Goal: Task Accomplishment & Management: Understand process/instructions

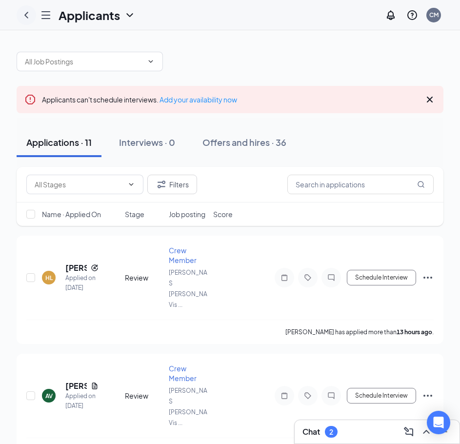
click at [21, 11] on icon "ChevronLeft" at bounding box center [26, 15] width 12 height 12
click at [46, 11] on icon "Hamburger" at bounding box center [46, 15] width 12 height 12
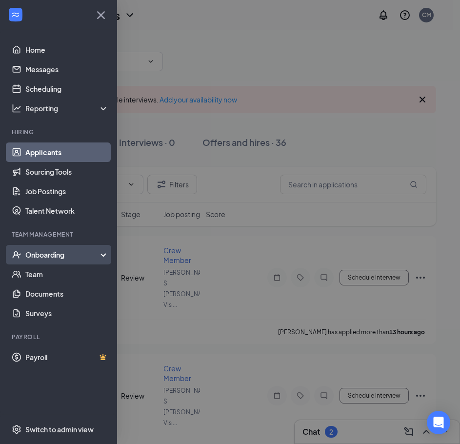
click at [33, 255] on div "Onboarding" at bounding box center [62, 255] width 75 height 10
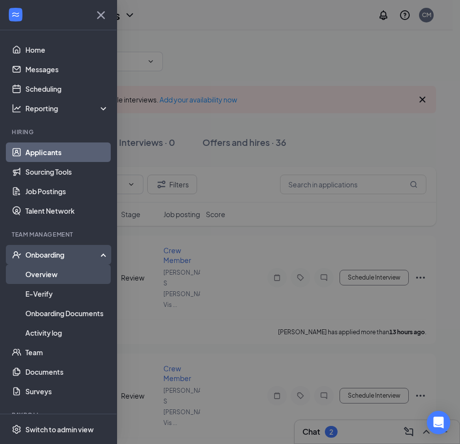
click at [33, 275] on link "Overview" at bounding box center [66, 275] width 83 height 20
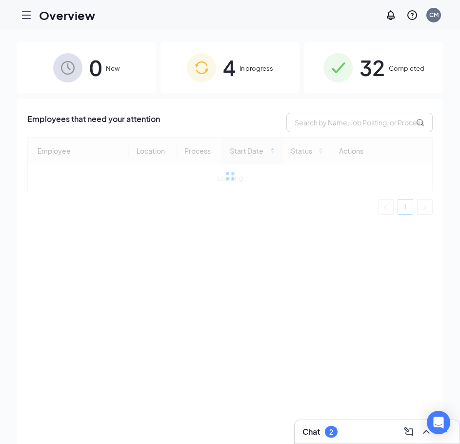
click at [196, 64] on img at bounding box center [201, 67] width 29 height 29
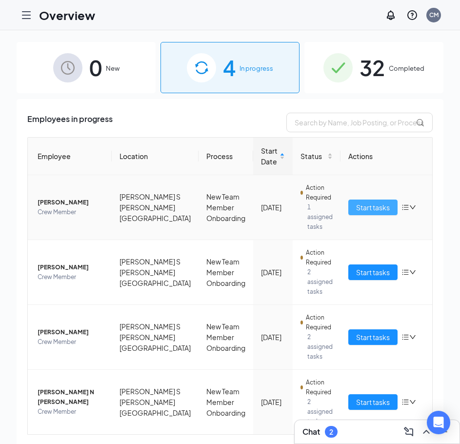
click at [359, 201] on button "Start tasks" at bounding box center [372, 208] width 49 height 16
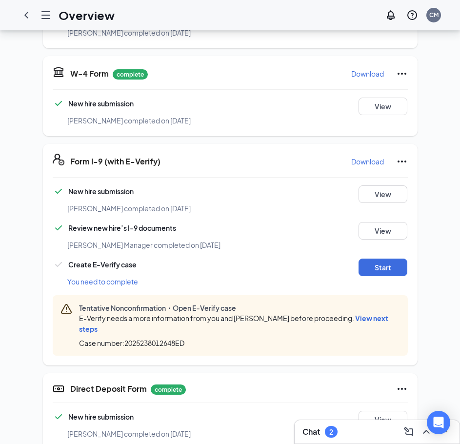
scroll to position [244, 0]
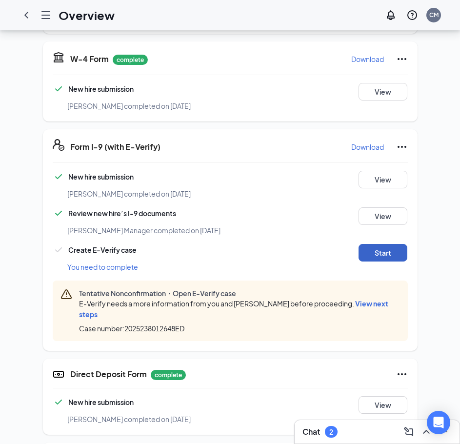
click at [376, 244] on button "Start" at bounding box center [383, 253] width 49 height 18
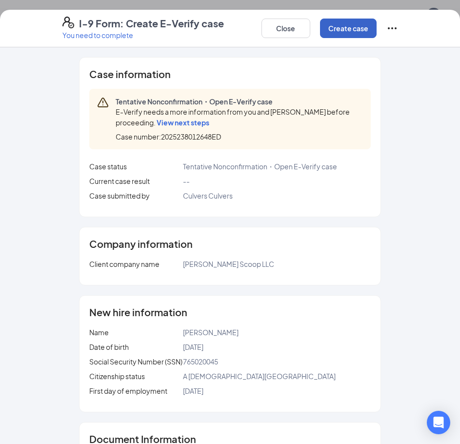
click at [341, 34] on button "Create case" at bounding box center [348, 29] width 57 height 20
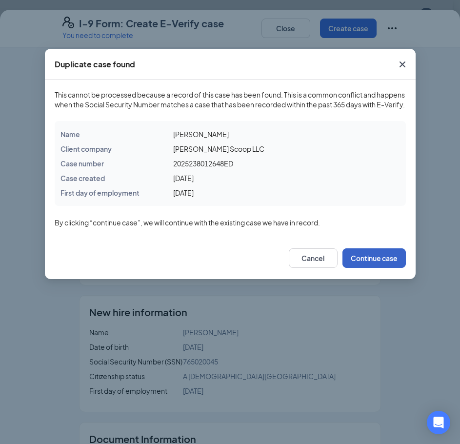
click at [376, 268] on button "Continue case" at bounding box center [374, 258] width 63 height 20
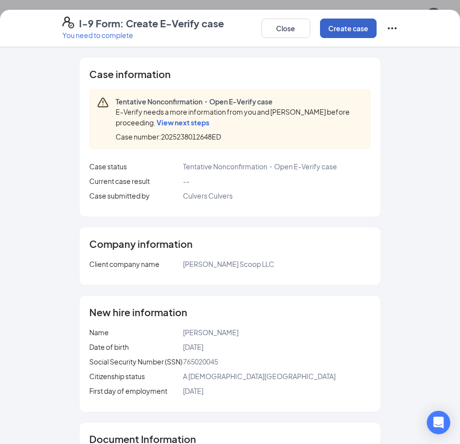
click at [339, 20] on button "Create case" at bounding box center [348, 29] width 57 height 20
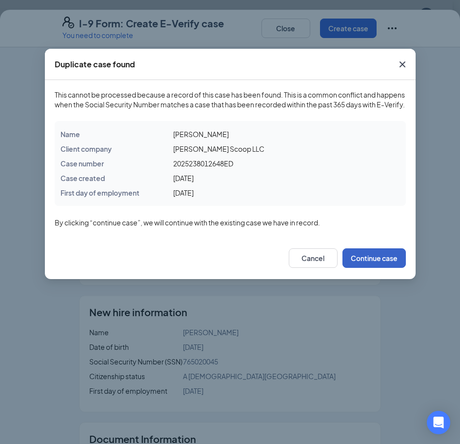
click at [386, 268] on button "Continue case" at bounding box center [374, 258] width 63 height 20
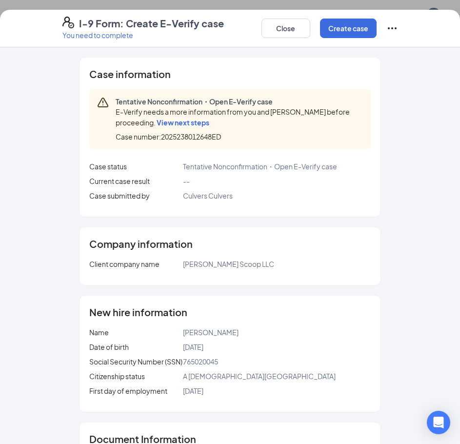
click at [397, 32] on icon "Ellipses" at bounding box center [393, 28] width 12 height 12
click at [434, 8] on div "I-9 Form: Create E-Verify case You need to complete Close Create case Case info…" at bounding box center [230, 222] width 460 height 444
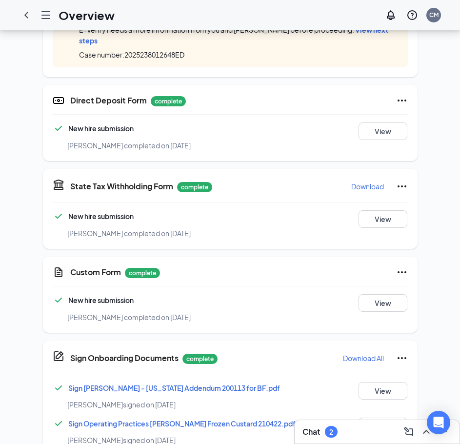
scroll to position [277, 0]
